Goal: Book appointment/travel/reservation

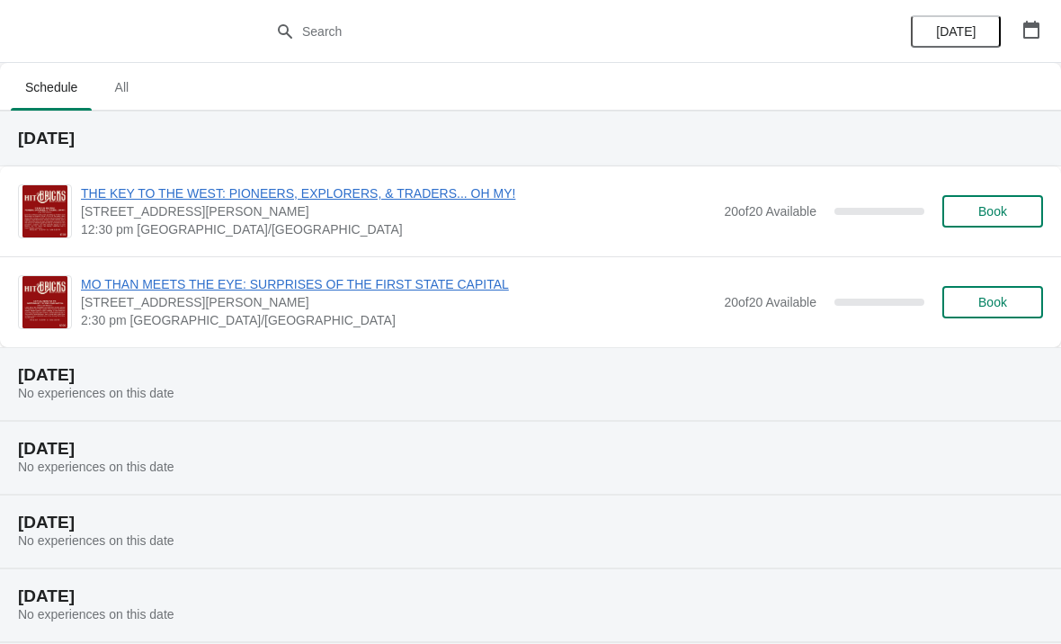
click at [992, 199] on button "Book" at bounding box center [993, 211] width 101 height 32
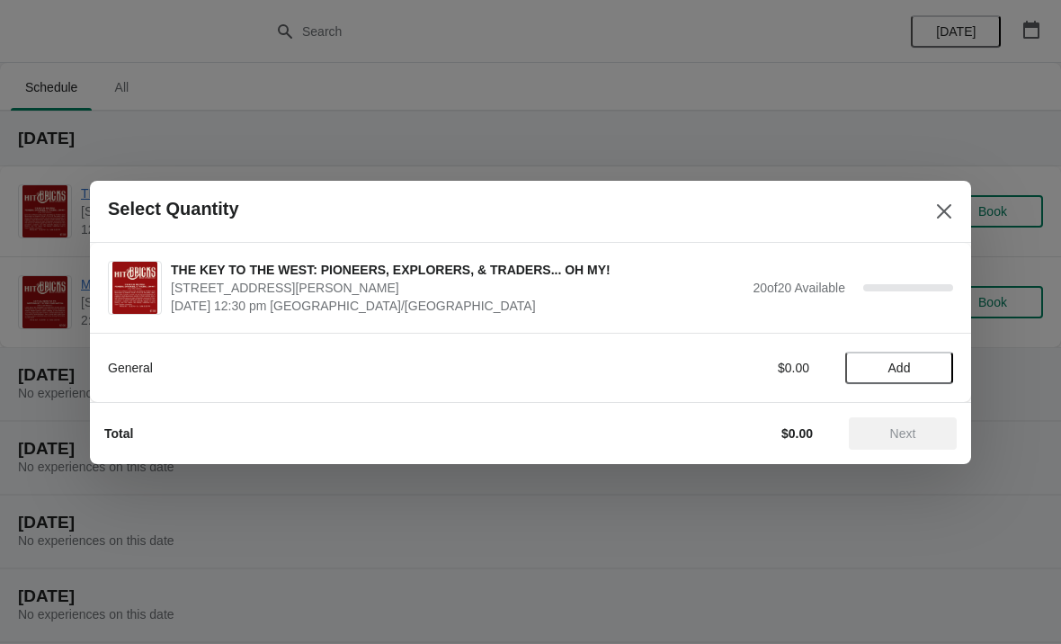
click at [896, 358] on button "Add" at bounding box center [900, 368] width 108 height 32
click at [936, 363] on icon at bounding box center [930, 367] width 19 height 19
click at [898, 439] on span "Next" at bounding box center [904, 433] width 26 height 14
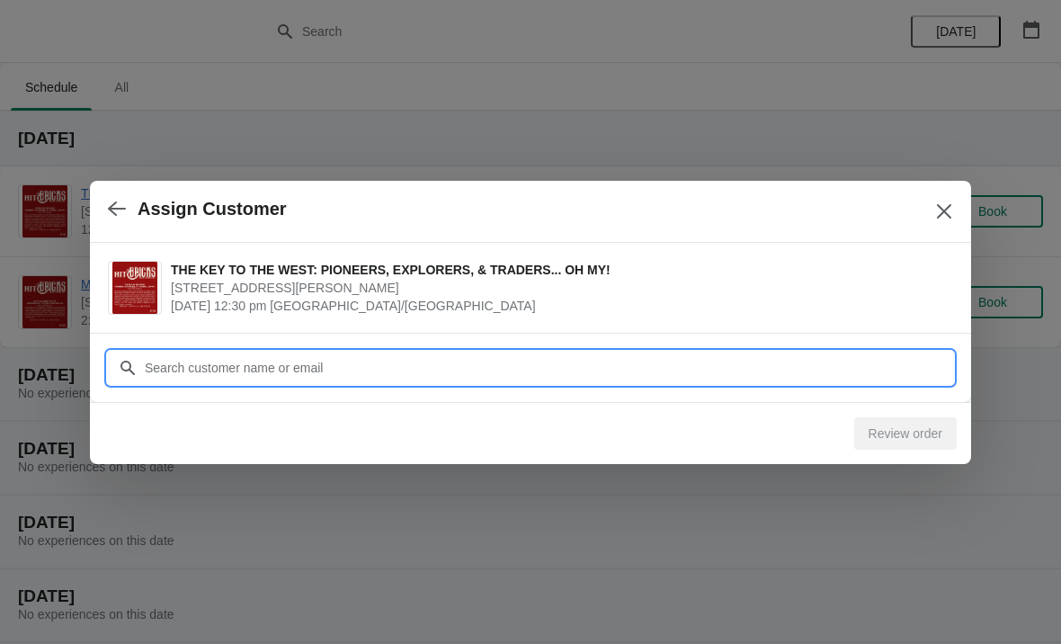
click at [175, 369] on input "Customer" at bounding box center [549, 368] width 810 height 32
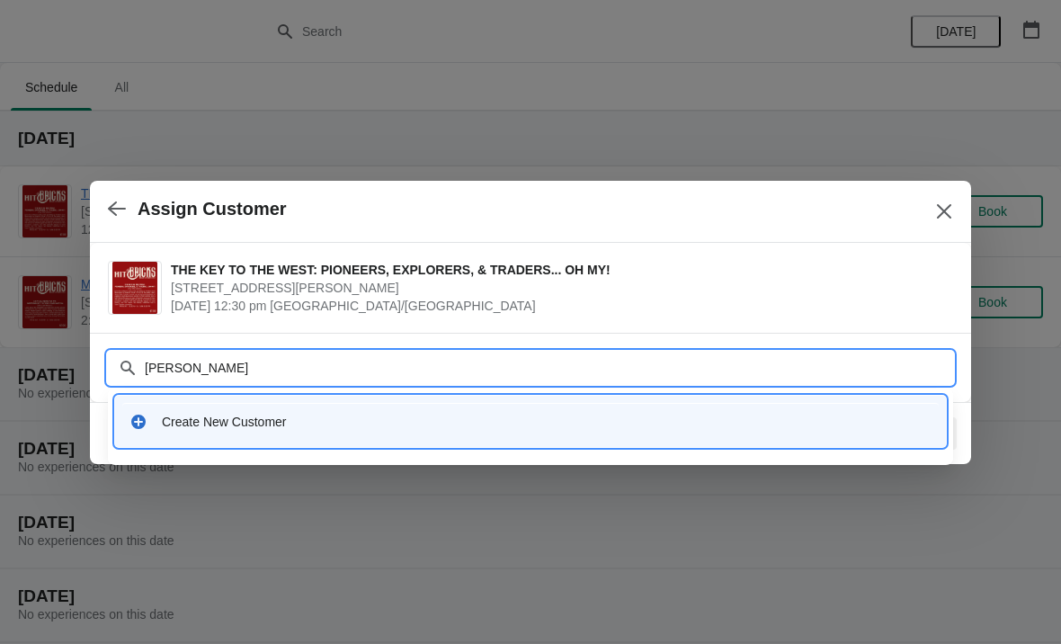
type input "[PERSON_NAME]"
click at [382, 436] on div "Create New Customer" at bounding box center [530, 421] width 817 height 37
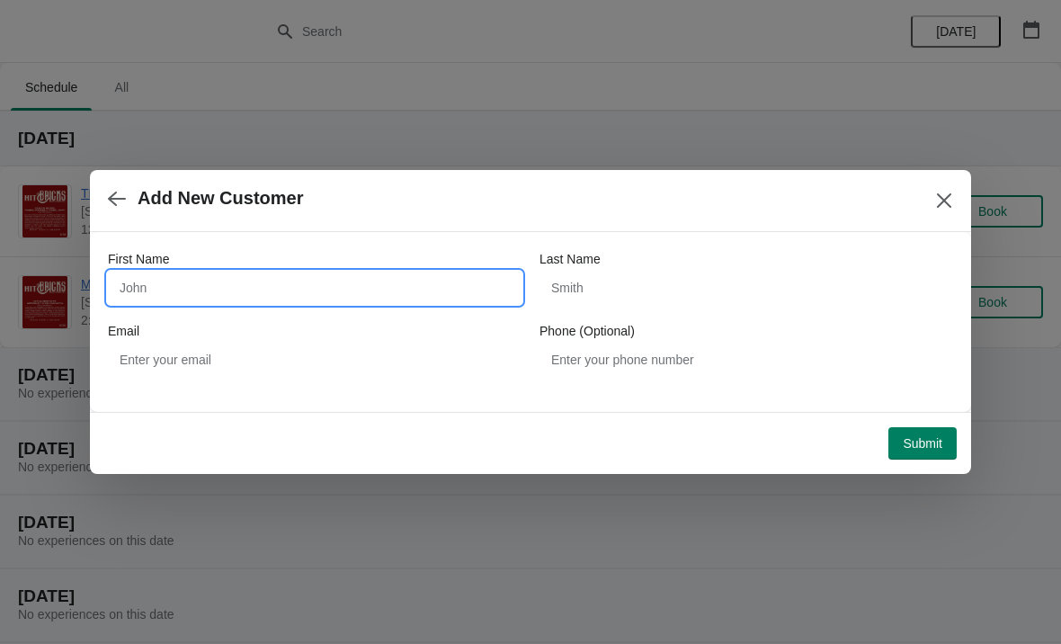
click at [201, 289] on input "First Name" at bounding box center [315, 288] width 414 height 32
type input "[PERSON_NAME]"
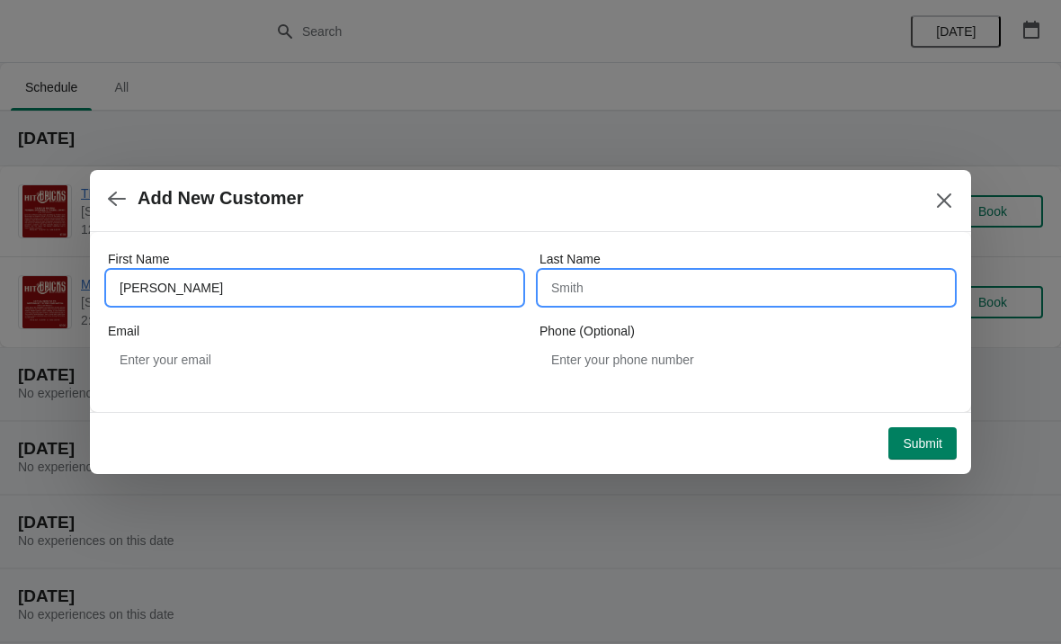
click at [568, 282] on input "Last Name" at bounding box center [747, 288] width 414 height 32
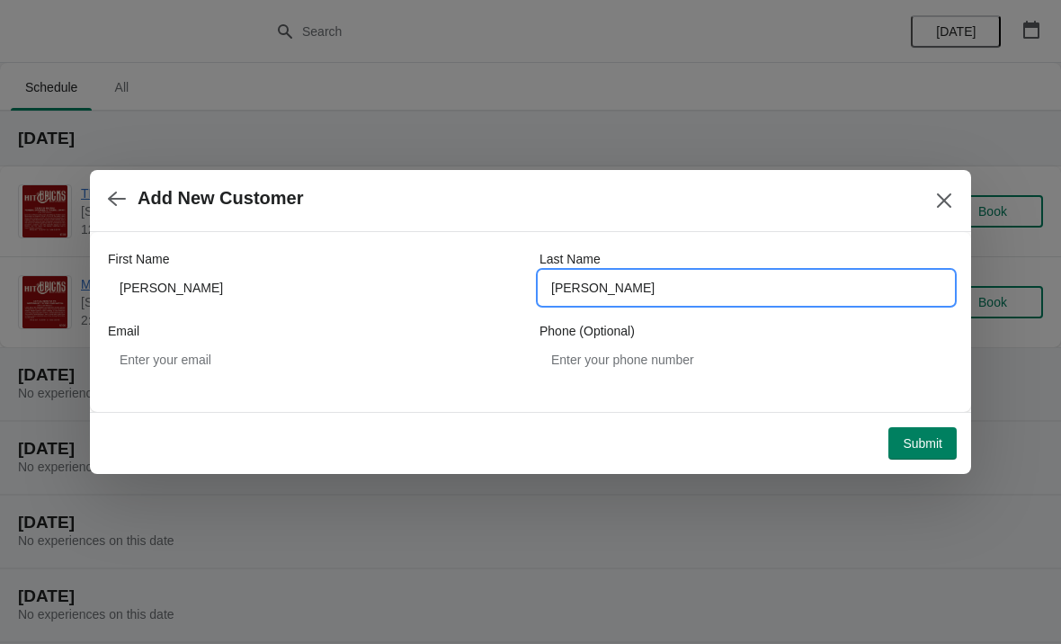
type input "[PERSON_NAME]"
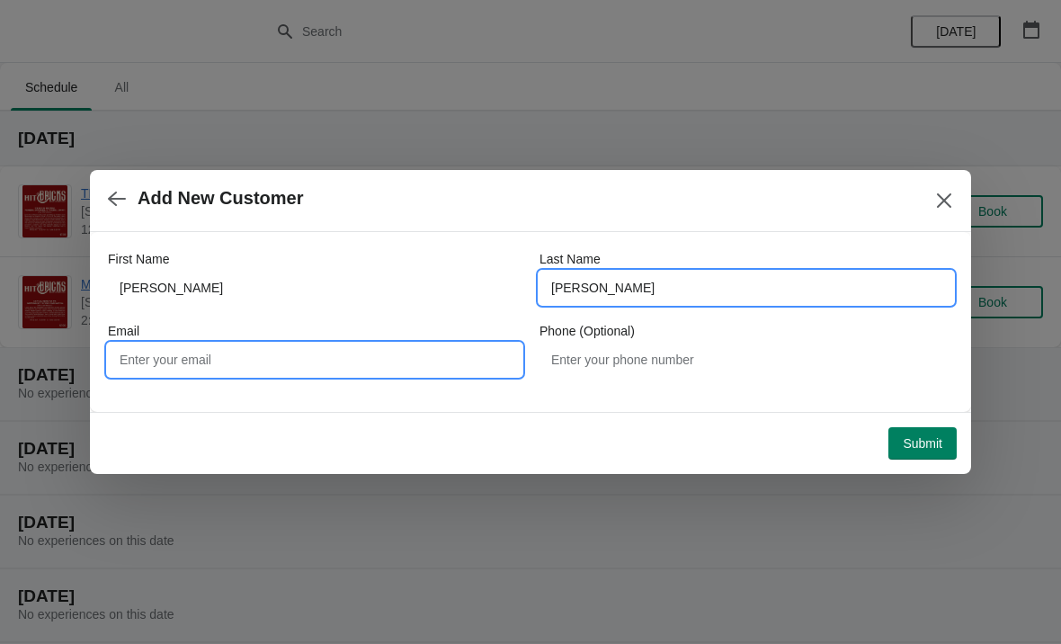
click at [201, 375] on input "Email" at bounding box center [315, 360] width 414 height 32
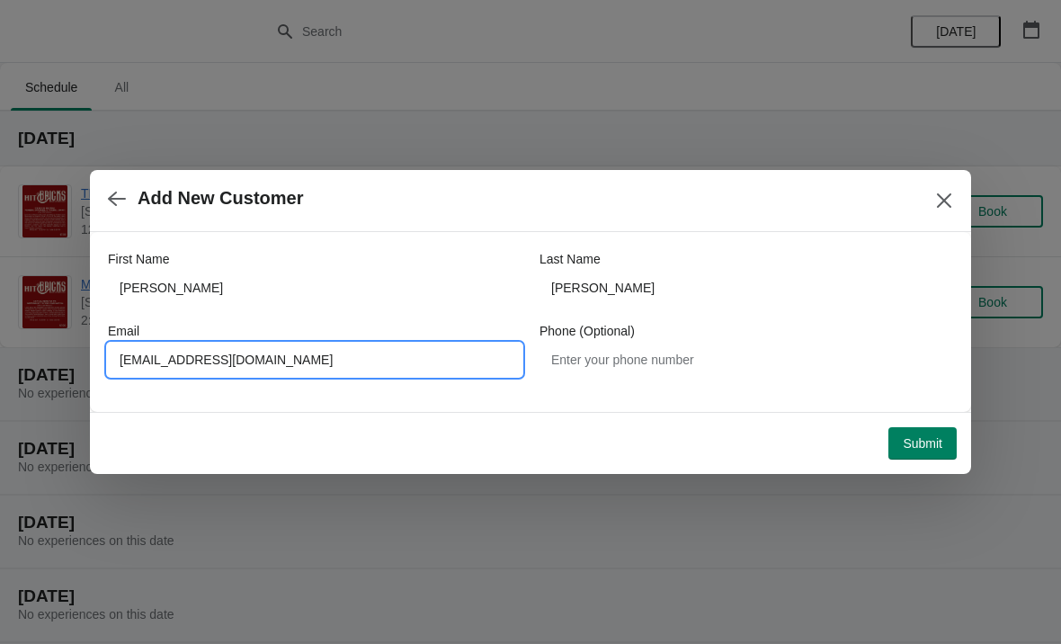
type input "[EMAIL_ADDRESS][DOMAIN_NAME]"
click at [918, 436] on span "Submit" at bounding box center [923, 443] width 40 height 14
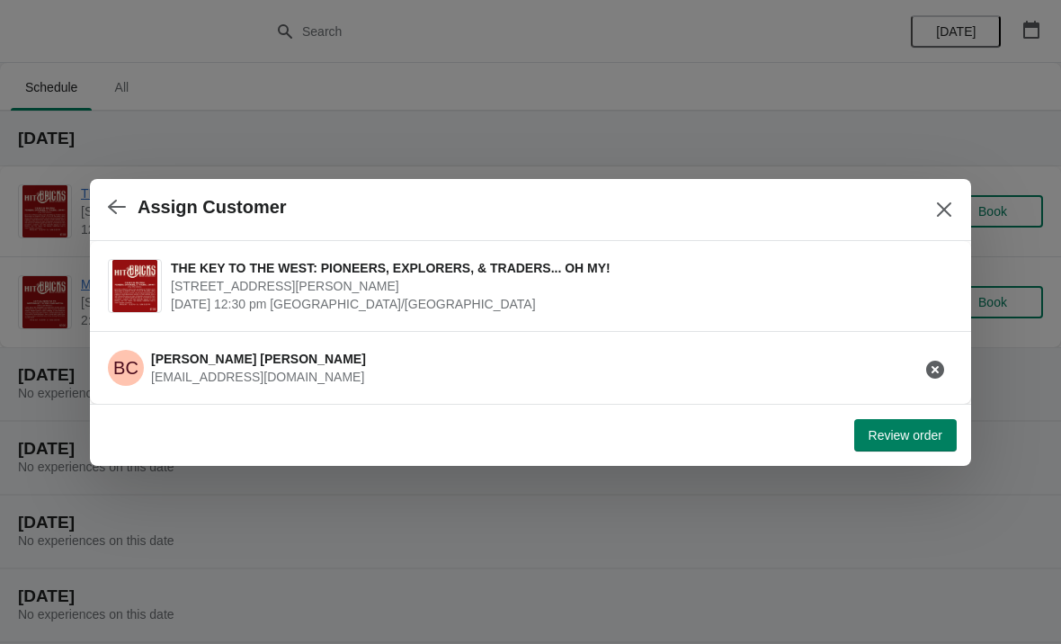
click at [900, 431] on span "Review order" at bounding box center [906, 435] width 74 height 14
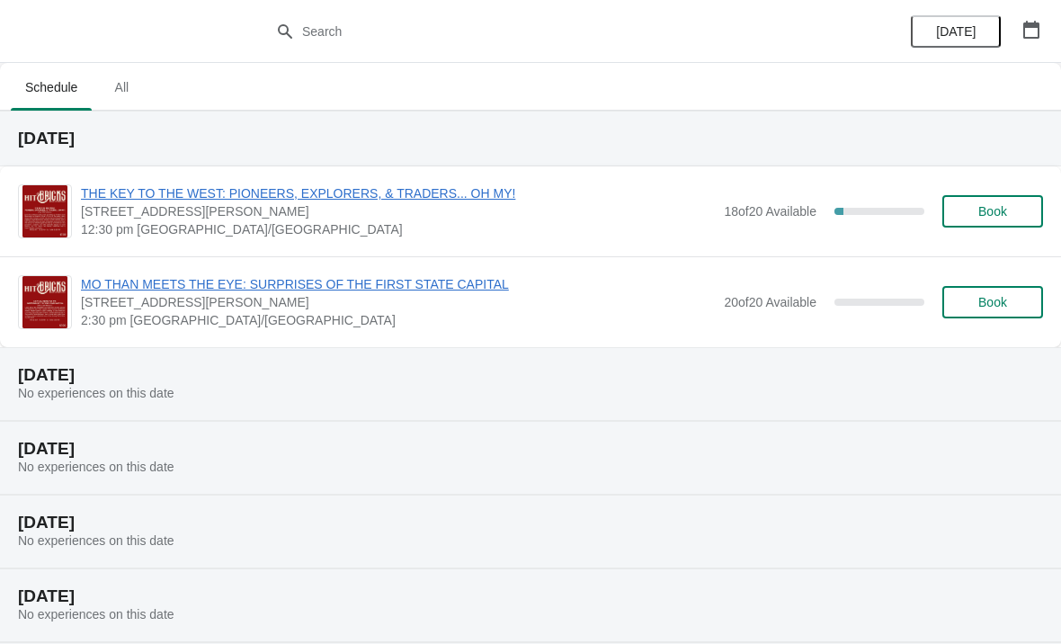
click at [981, 208] on span "Book" at bounding box center [993, 211] width 29 height 14
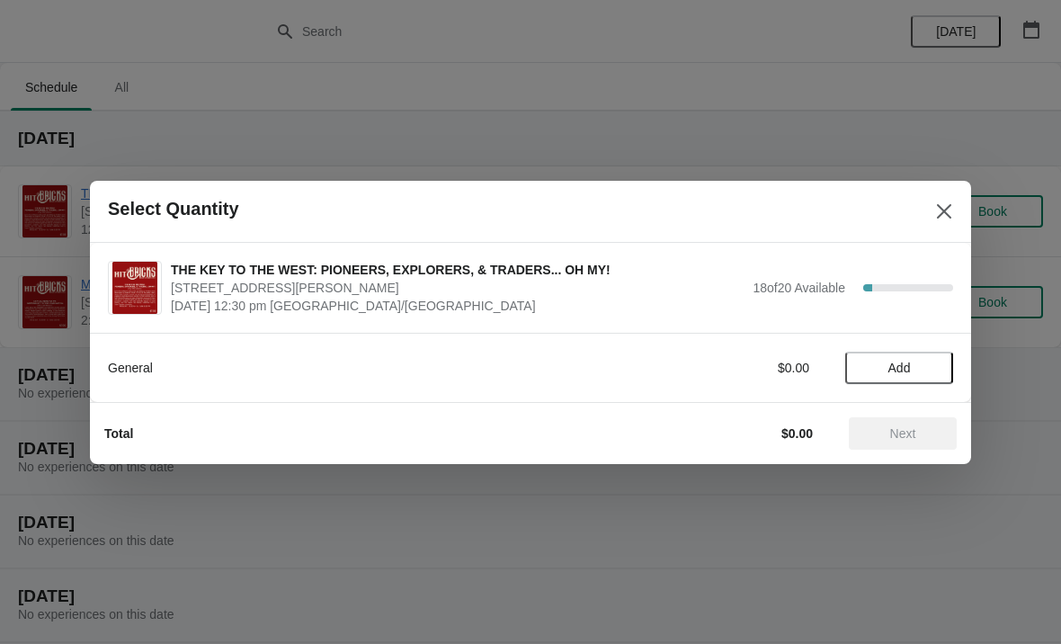
click at [899, 367] on span "Add" at bounding box center [900, 368] width 22 height 14
click at [900, 435] on span "Next" at bounding box center [904, 433] width 26 height 14
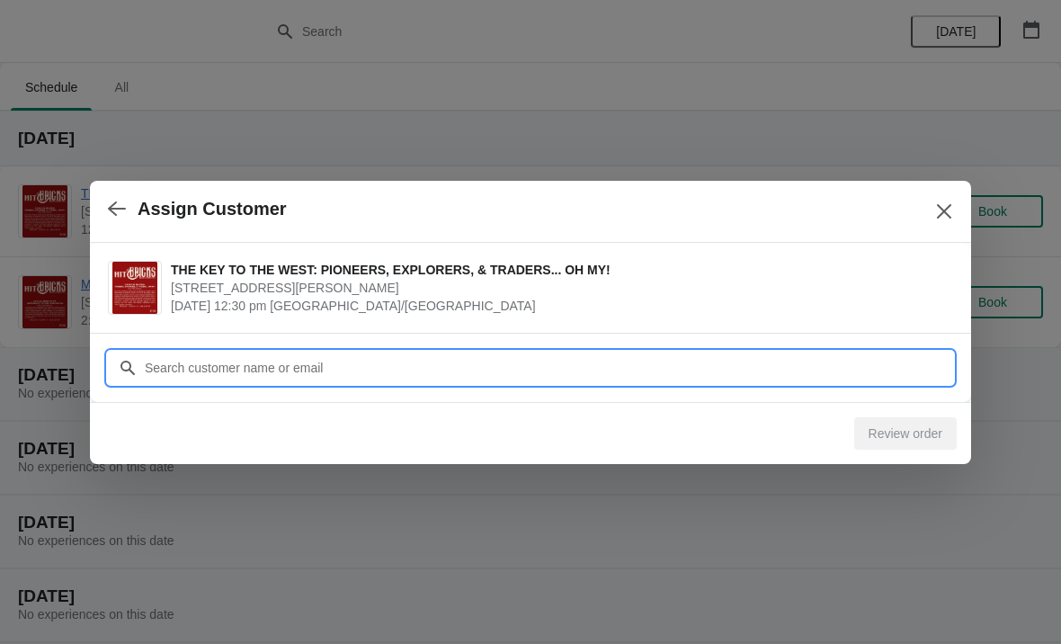
click at [216, 372] on input "Customer" at bounding box center [549, 368] width 810 height 32
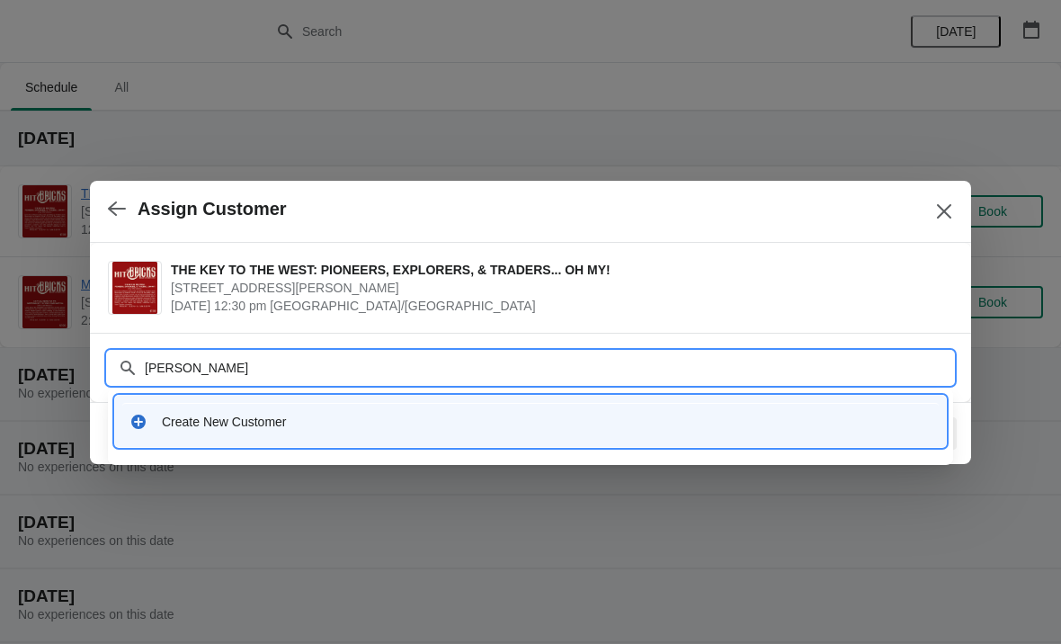
type input "George Harmon"
click at [280, 432] on div "Create New Customer" at bounding box center [530, 421] width 817 height 37
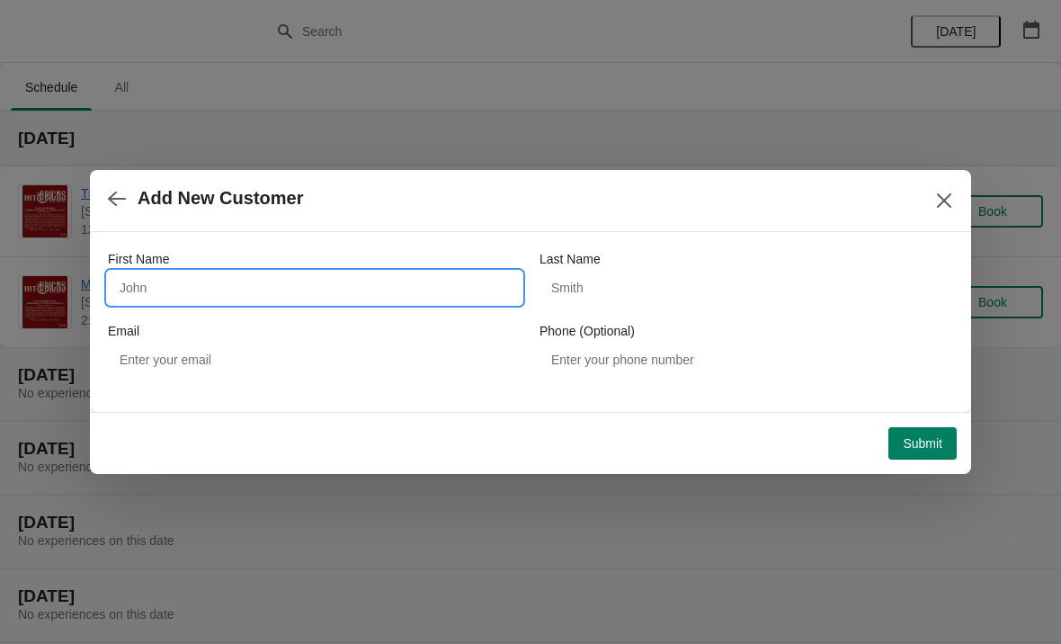
click at [200, 297] on input "First Name" at bounding box center [315, 288] width 414 height 32
type input "George"
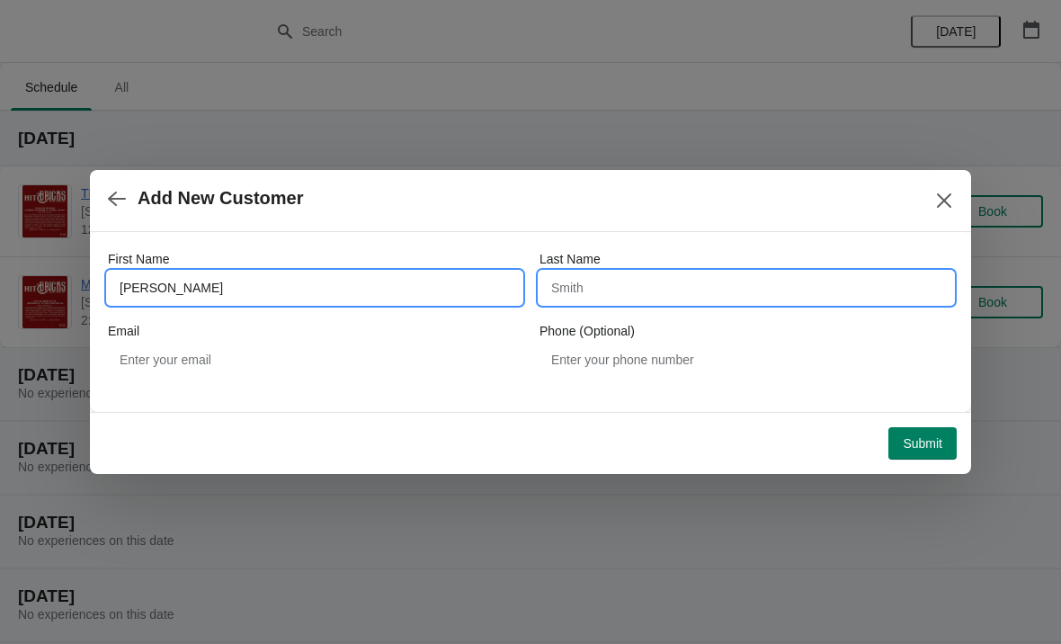
click at [595, 291] on input "Last Name" at bounding box center [747, 288] width 414 height 32
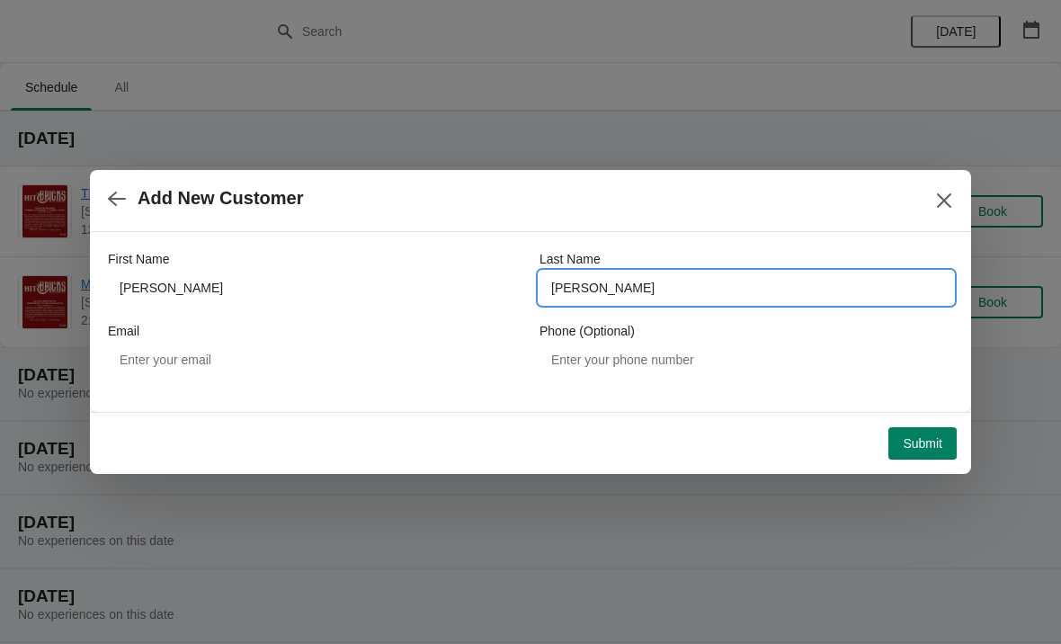
type input "Harmon"
click at [927, 445] on span "Submit" at bounding box center [923, 443] width 40 height 14
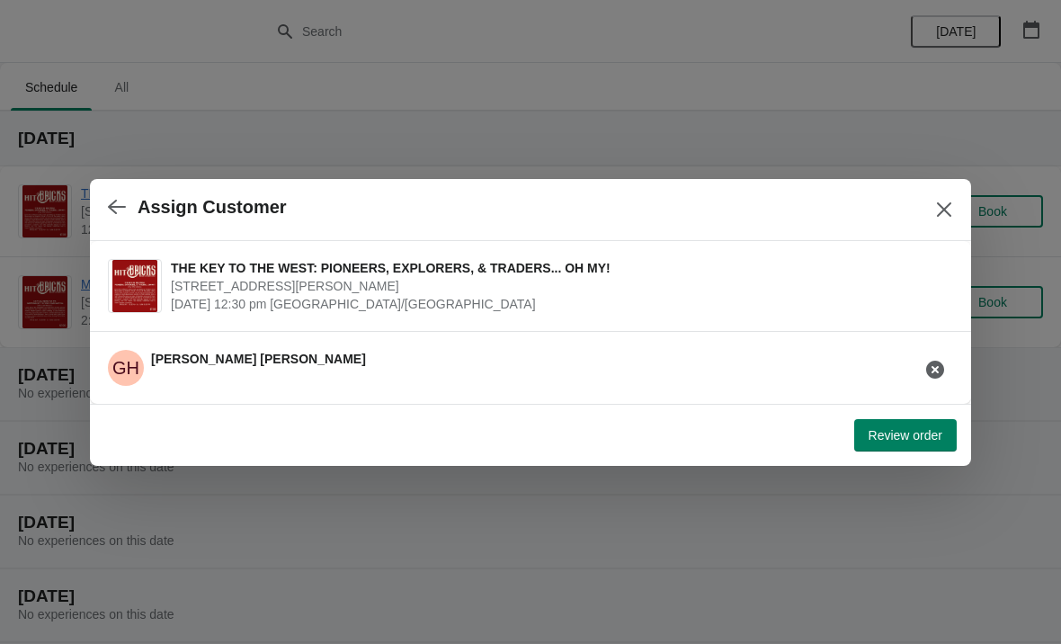
click at [901, 439] on span "Review order" at bounding box center [906, 435] width 74 height 14
